Goal: Find specific page/section: Find specific page/section

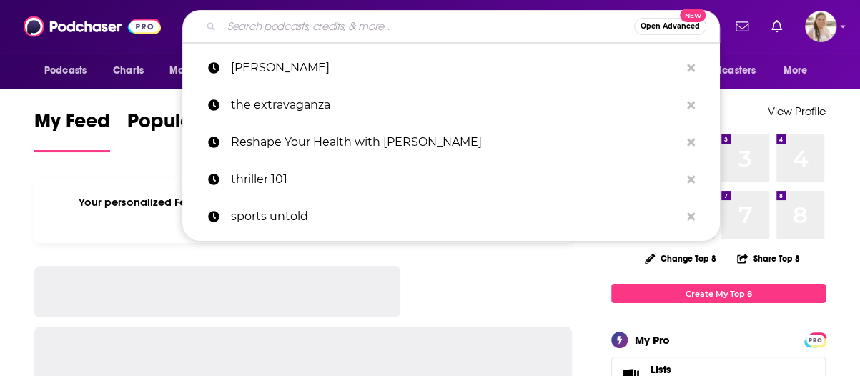
click at [388, 32] on input "Search podcasts, credits, & more..." at bounding box center [428, 26] width 413 height 23
paste input "Reppin"
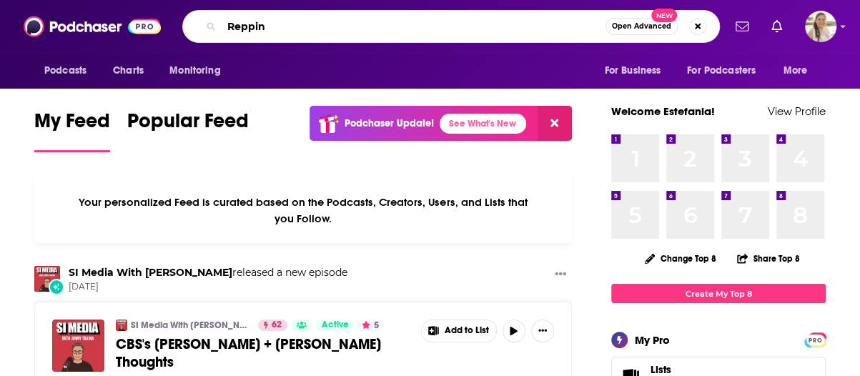
type input "Reppin"
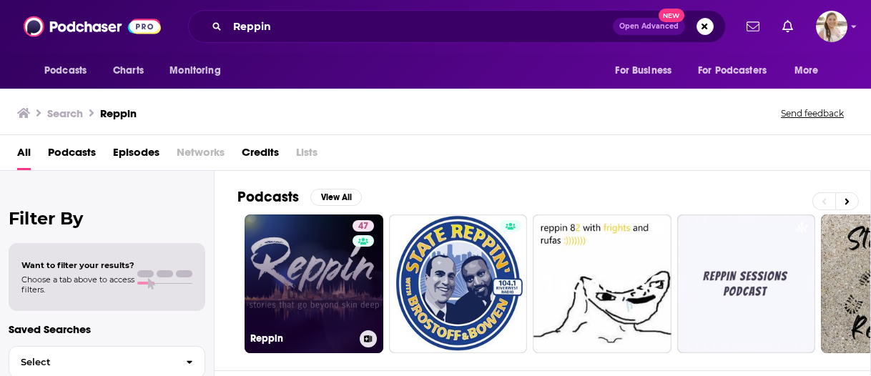
click at [348, 280] on link "47 Reppin" at bounding box center [314, 284] width 139 height 139
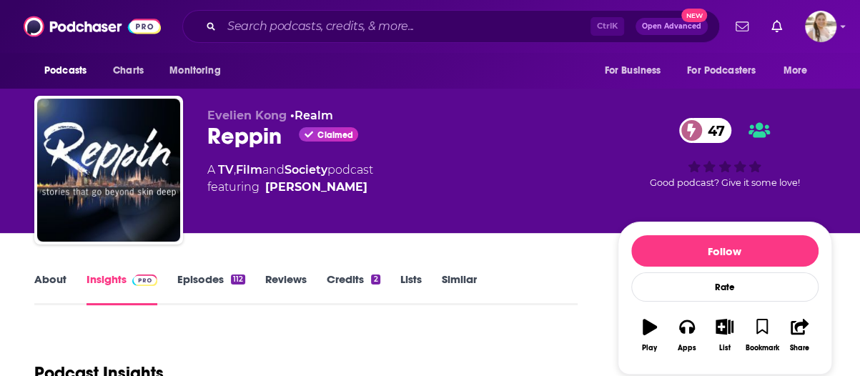
scroll to position [215, 0]
